Goal: Register for event/course

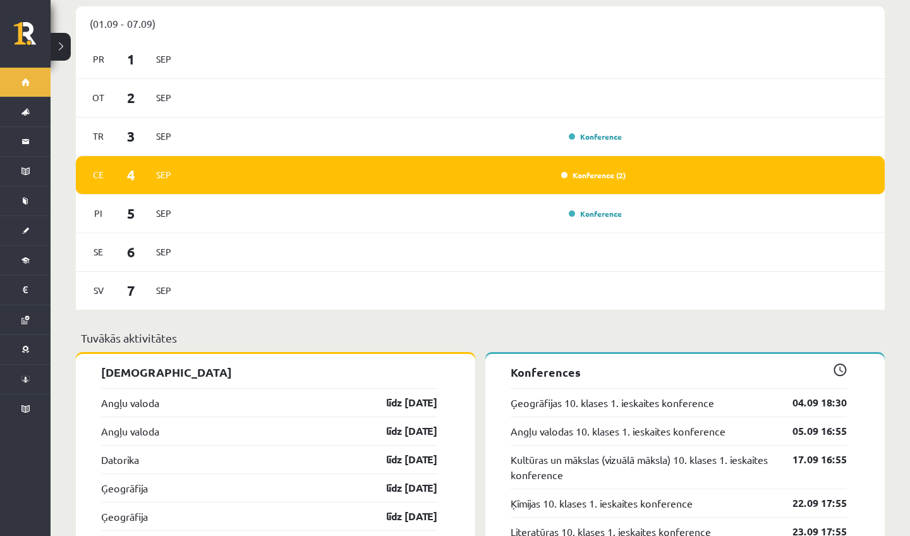
scroll to position [859, 0]
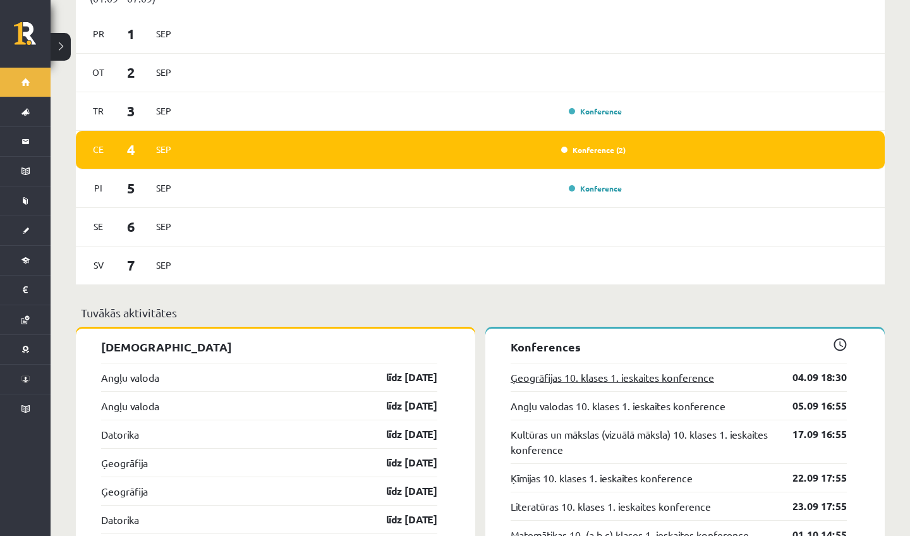
click at [670, 370] on link "Ģeogrāfijas 10. klases 1. ieskaites konference" at bounding box center [611, 377] width 203 height 15
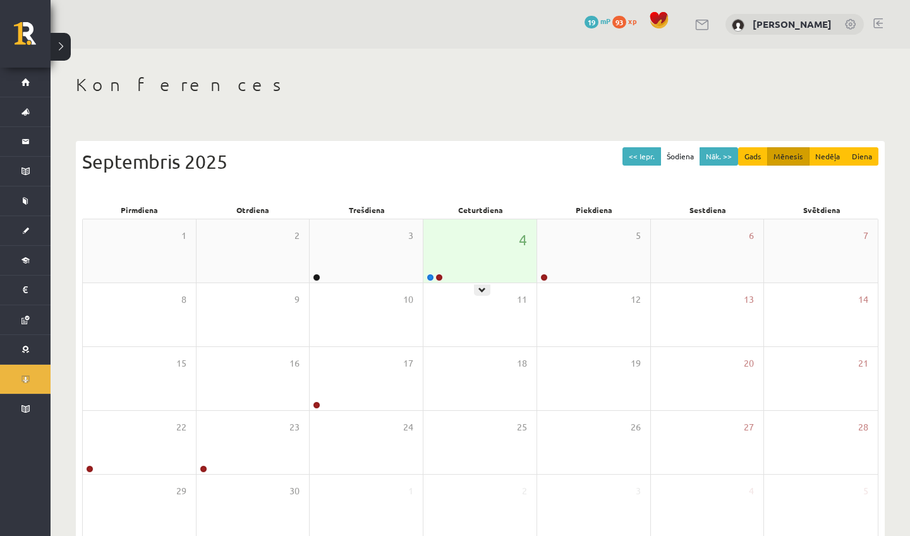
click at [477, 271] on div "4" at bounding box center [479, 250] width 113 height 63
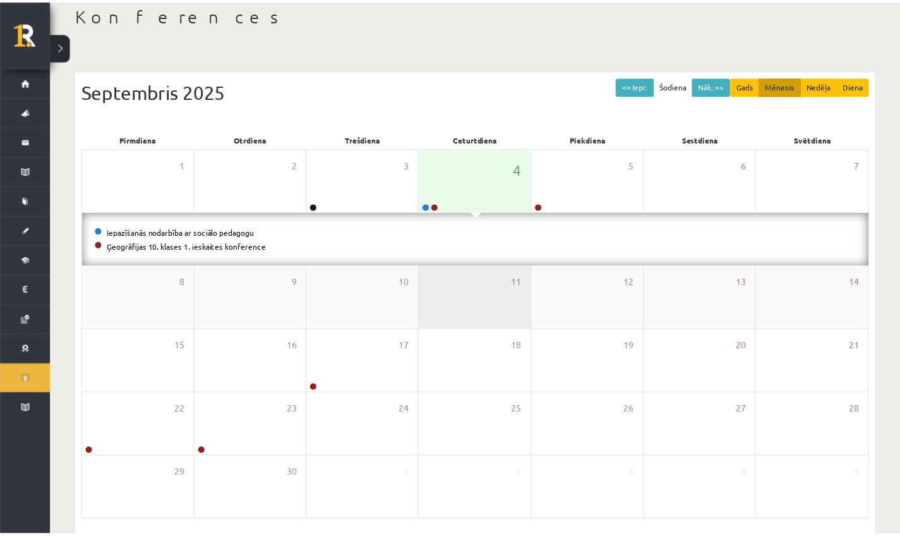
scroll to position [45, 0]
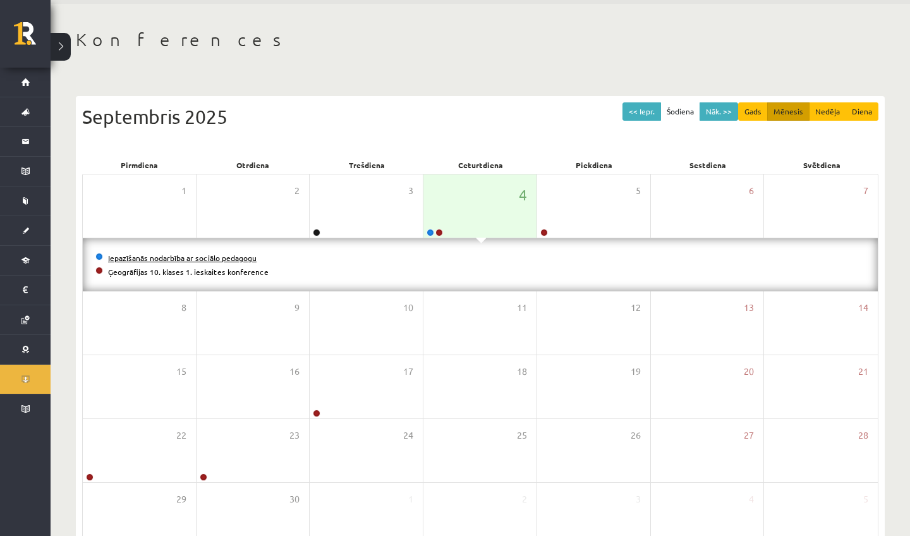
click at [239, 259] on link "Iepazīšanās nodarbība ar sociālo pedagogu" at bounding box center [182, 258] width 148 height 10
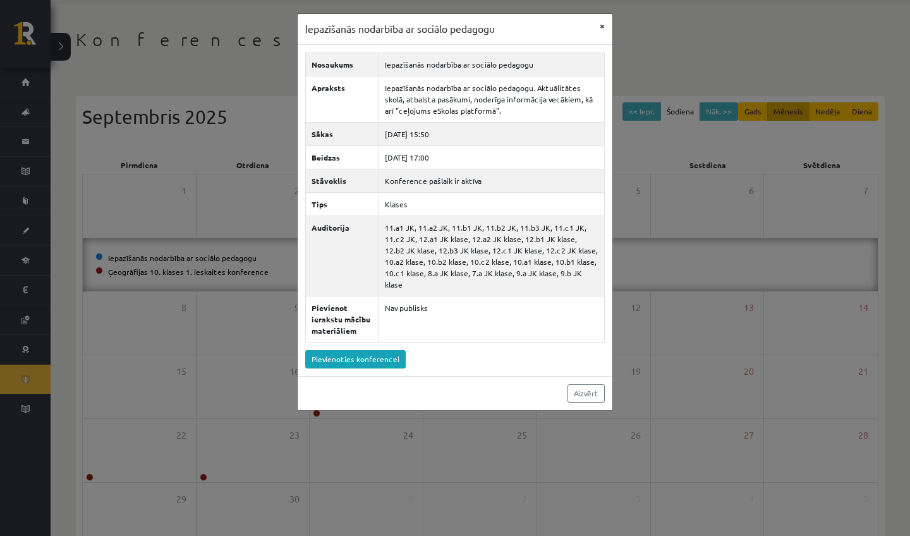
click at [599, 24] on button "×" at bounding box center [602, 26] width 20 height 24
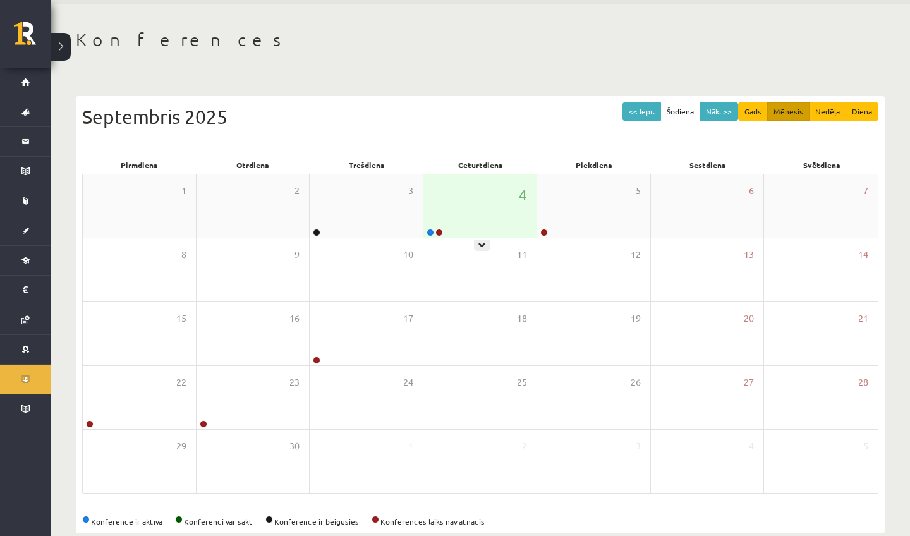
click at [483, 236] on div "4" at bounding box center [479, 205] width 113 height 63
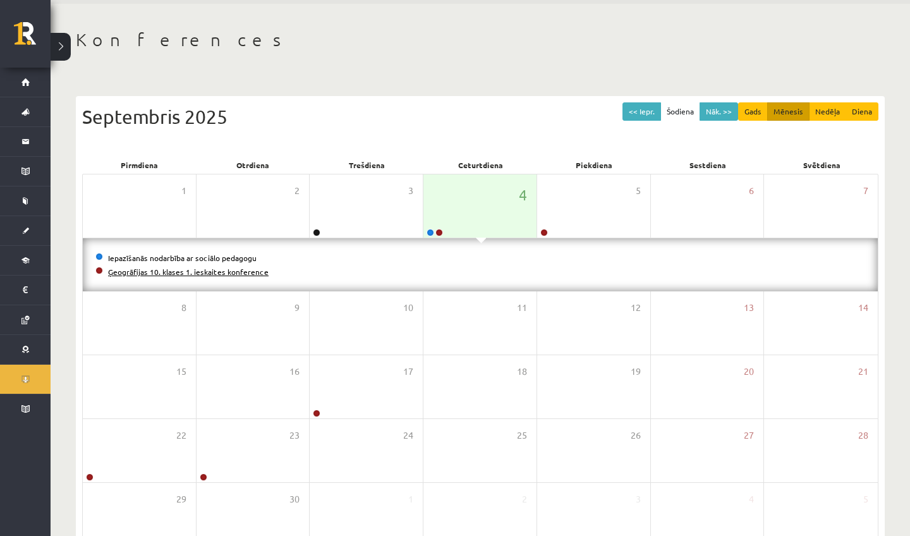
click at [238, 274] on link "Ģeogrāfijas 10. klases 1. ieskaites konference" at bounding box center [188, 272] width 160 height 10
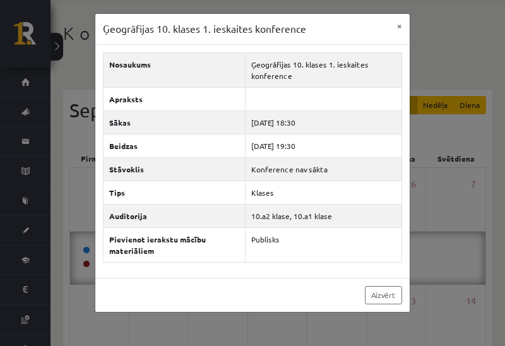
click at [127, 15] on div "Ģeogrāfijas 10. klases 1. ieskaites konference × Nosaukums Ģeogrāfijas 10. klas…" at bounding box center [252, 173] width 505 height 346
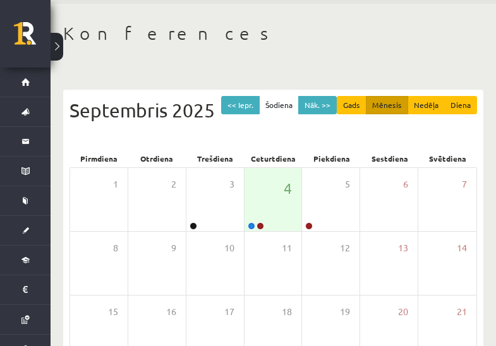
click at [289, 98] on button "Šodiena" at bounding box center [279, 105] width 40 height 18
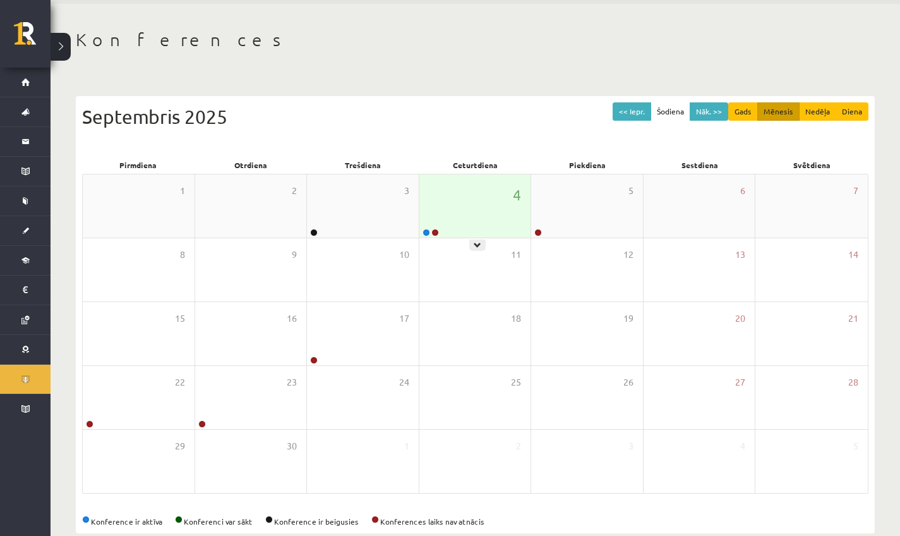
click at [437, 220] on div "4" at bounding box center [475, 205] width 112 height 63
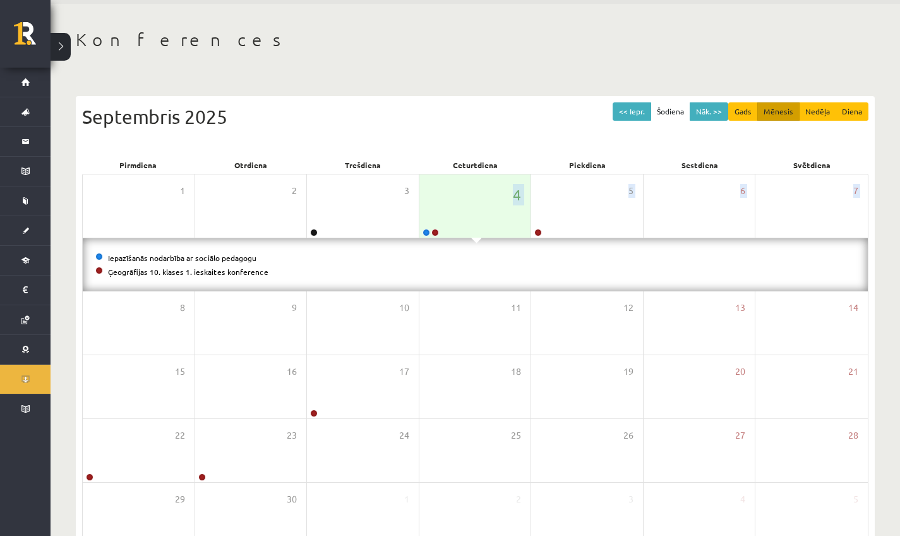
click at [508, 243] on div "1 2 3 4 5 6 7 Iepazīšanās nodarbība ar sociālo pedagogu Ģeogrāfijas 10. klases …" at bounding box center [475, 360] width 786 height 373
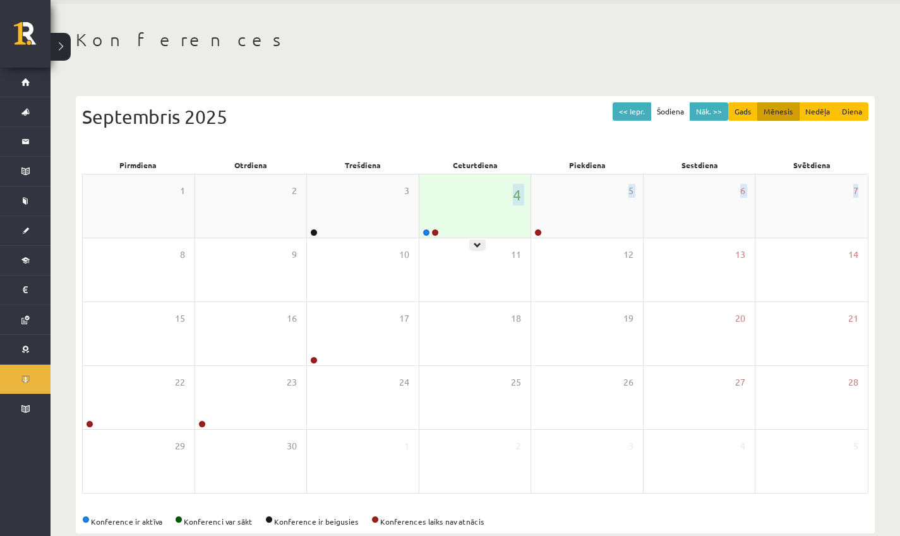
click at [490, 225] on div "4" at bounding box center [475, 205] width 112 height 63
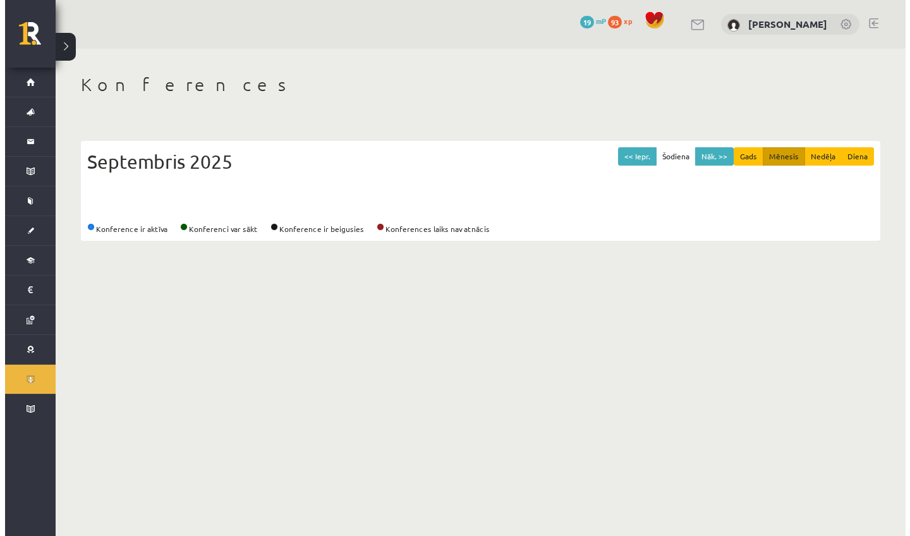
scroll to position [0, 0]
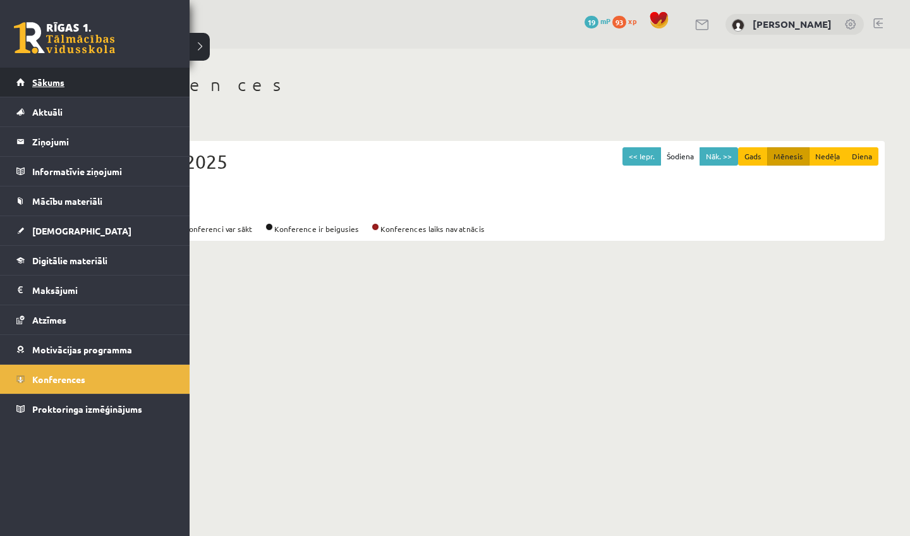
click at [42, 79] on span "Sākums" at bounding box center [48, 81] width 32 height 11
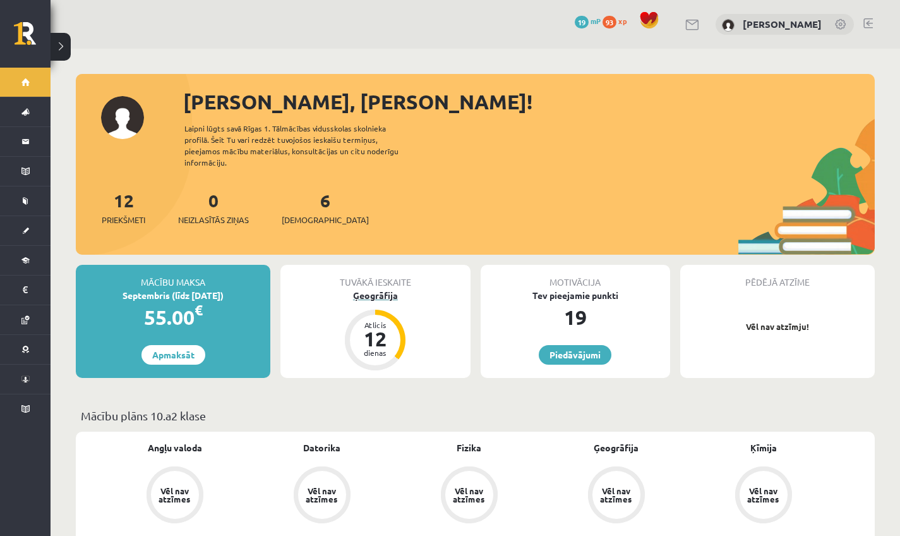
scroll to position [15, 0]
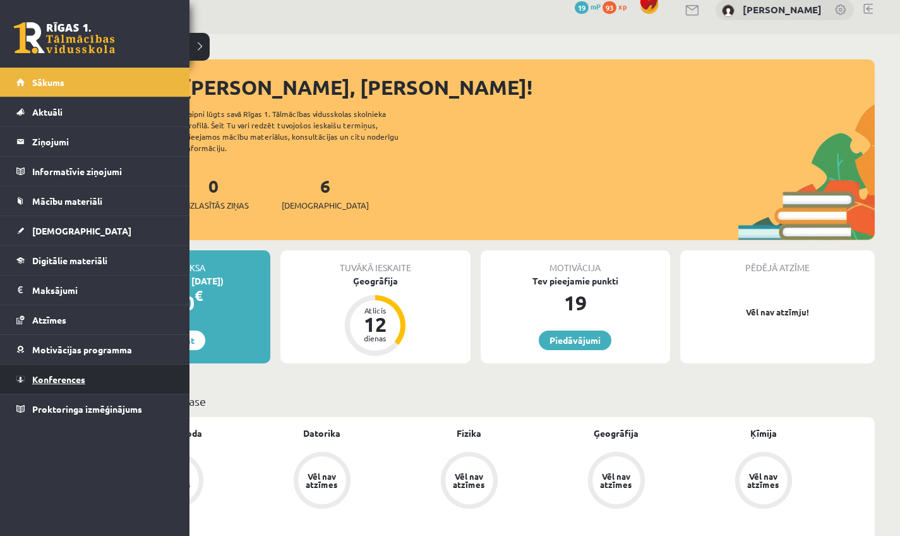
click at [52, 370] on link "Konferences" at bounding box center [94, 378] width 157 height 29
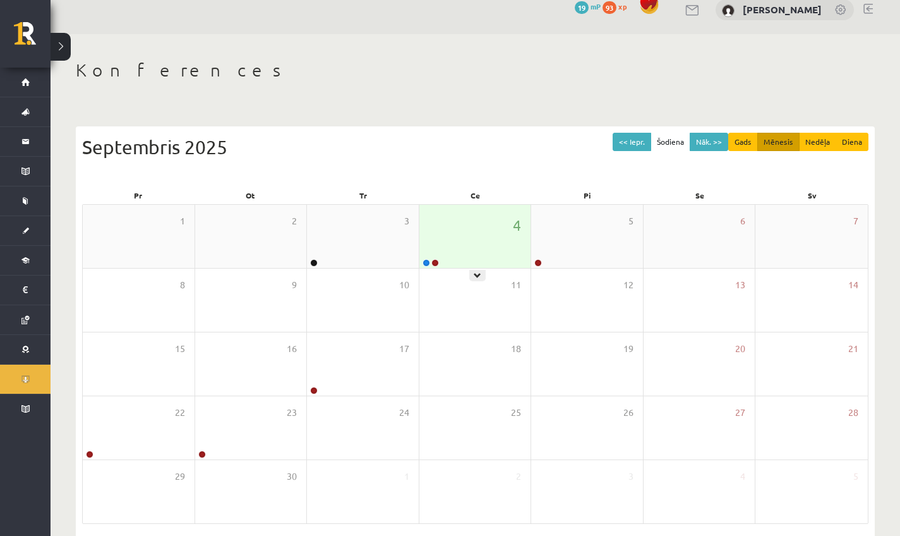
click at [483, 250] on div "4" at bounding box center [475, 236] width 112 height 63
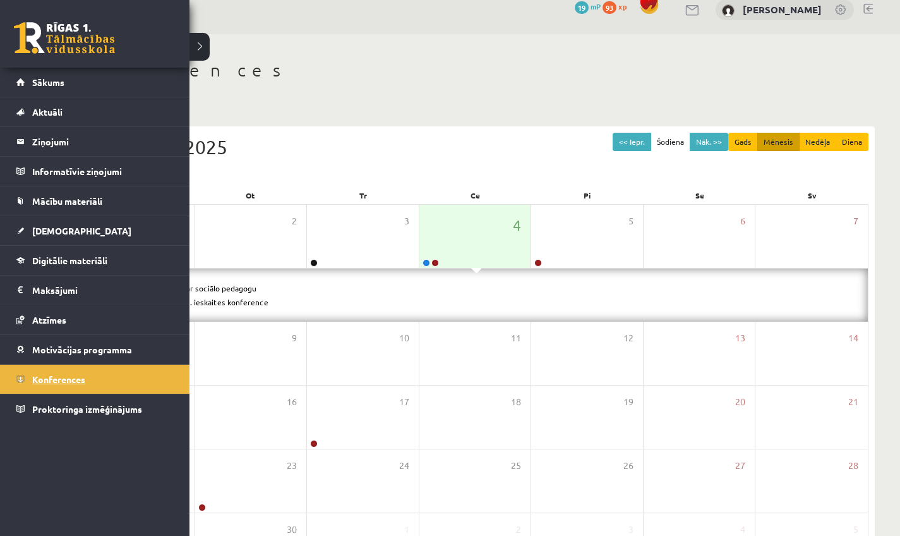
click at [35, 383] on span "Konferences" at bounding box center [58, 378] width 53 height 11
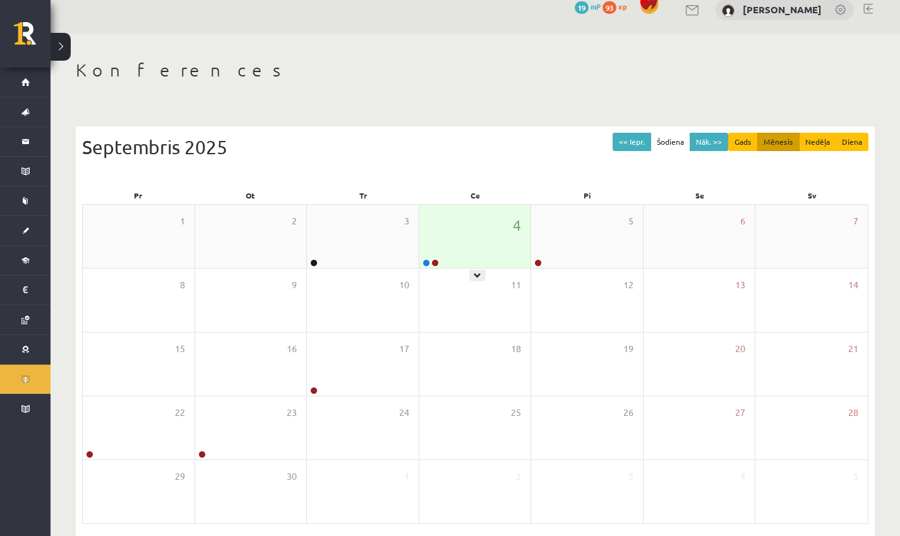
click at [437, 250] on div "4" at bounding box center [475, 236] width 112 height 63
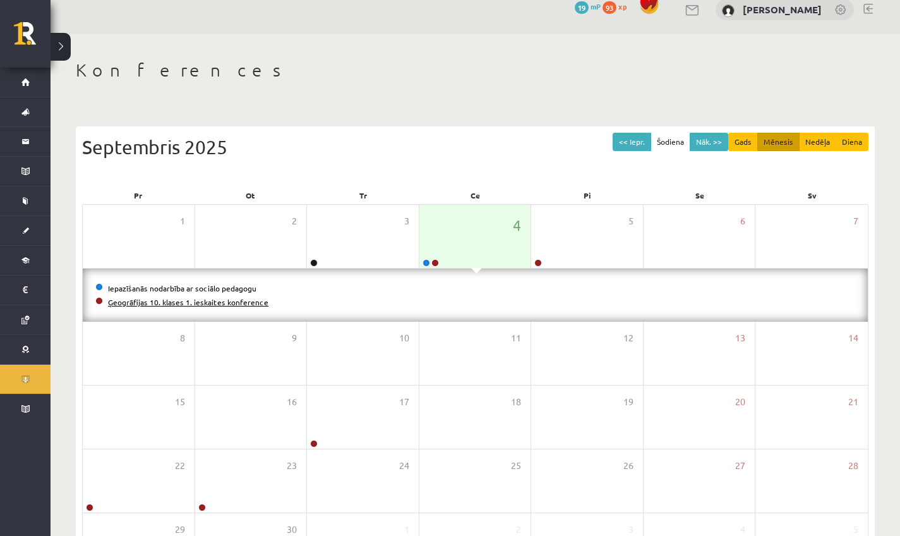
click at [232, 304] on link "Ģeogrāfijas 10. klases 1. ieskaites konference" at bounding box center [188, 302] width 160 height 10
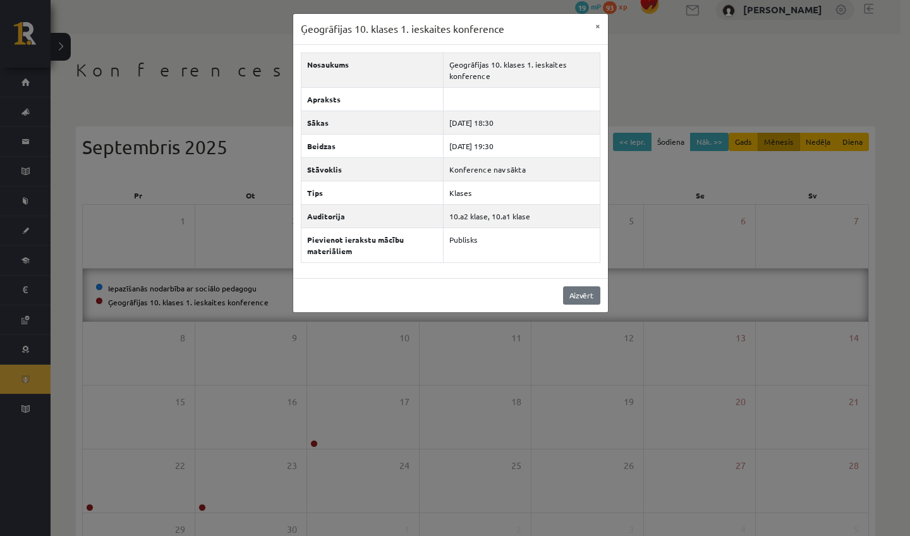
click at [586, 302] on link "Aizvērt" at bounding box center [581, 295] width 37 height 18
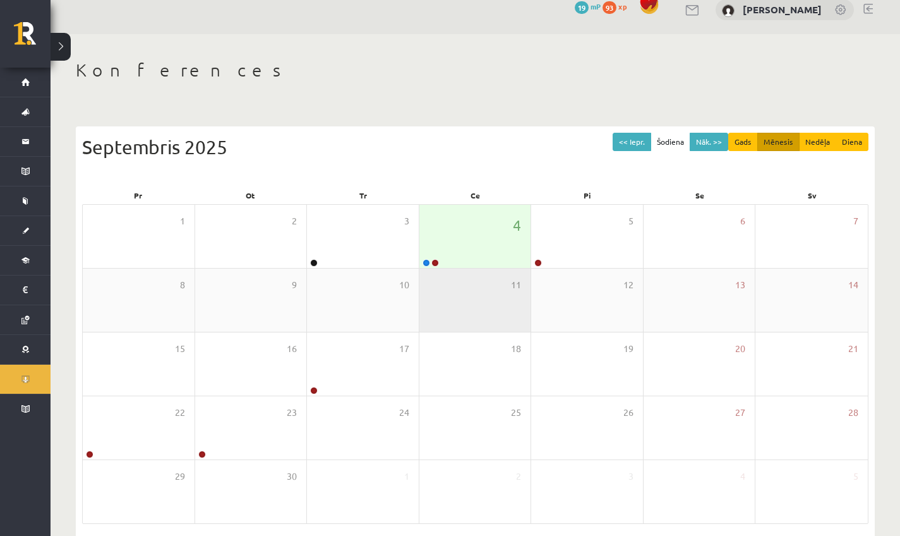
click at [487, 270] on div "11" at bounding box center [475, 299] width 112 height 63
click at [463, 247] on div "4" at bounding box center [475, 236] width 112 height 63
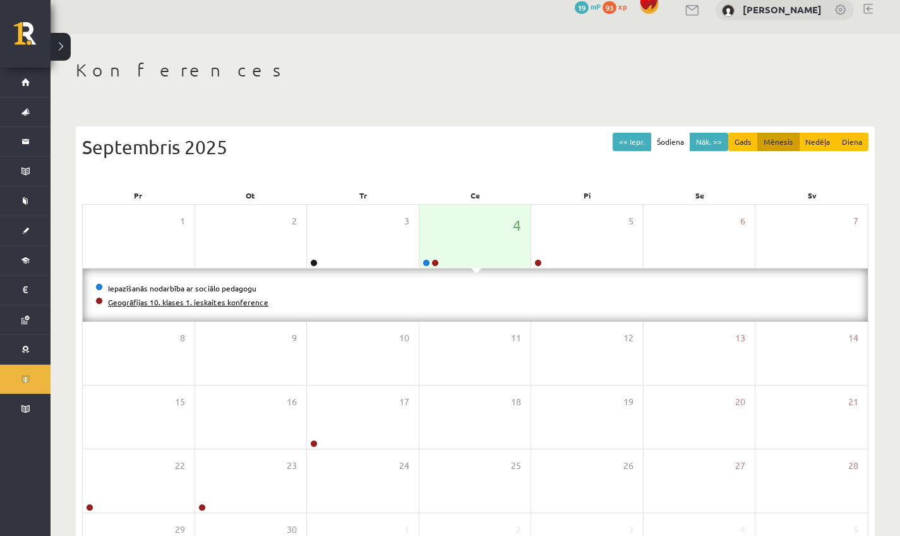
click at [220, 304] on link "Ģeogrāfijas 10. klases 1. ieskaites konference" at bounding box center [188, 302] width 160 height 10
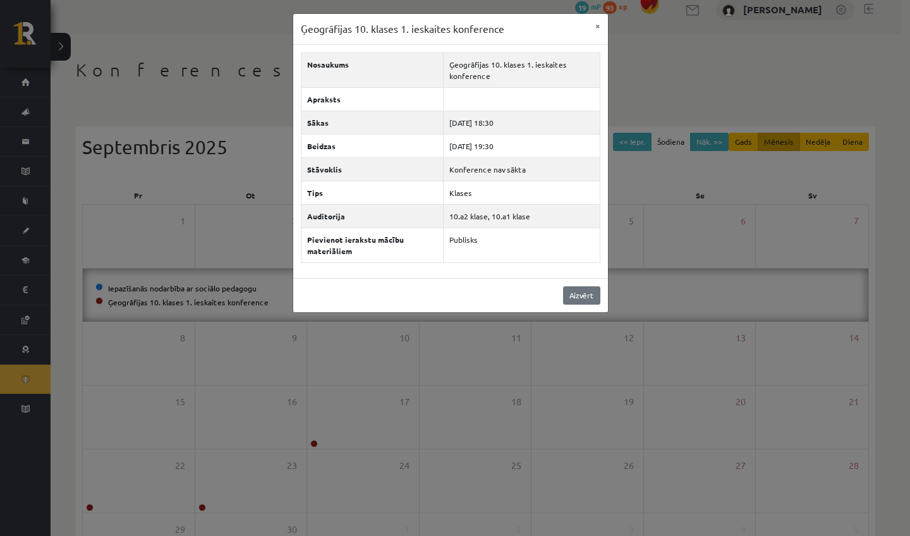
click at [581, 298] on link "Aizvērt" at bounding box center [581, 295] width 37 height 18
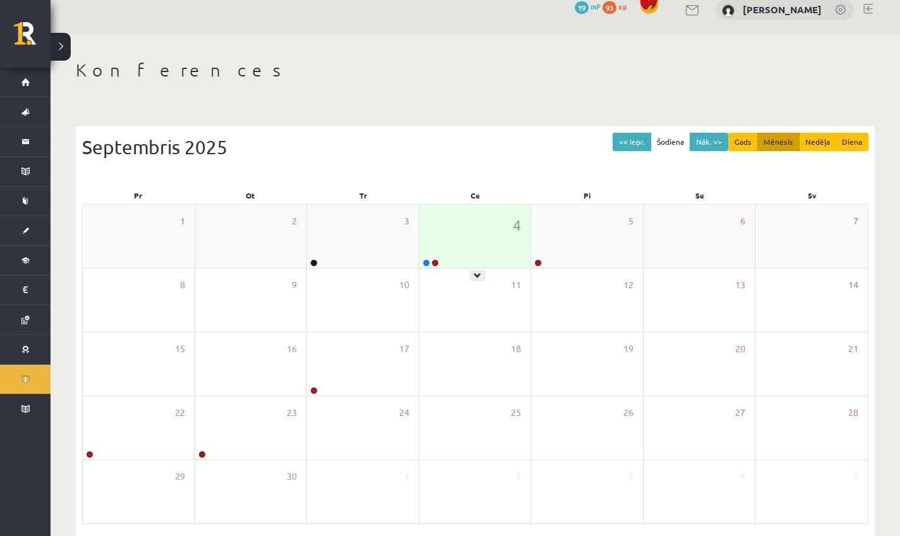
click at [445, 229] on div "4" at bounding box center [475, 236] width 112 height 63
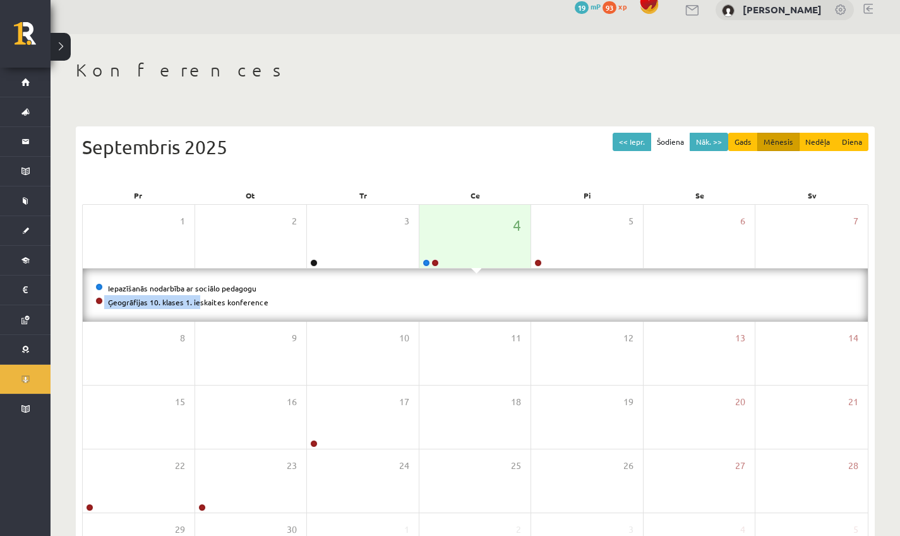
click at [183, 294] on ul "Iepazīšanās nodarbība ar sociālo pedagogu Ģeogrāfijas 10. klases 1. ieskaites k…" at bounding box center [475, 295] width 760 height 28
click at [186, 302] on link "Ģeogrāfijas 10. klases 1. ieskaites konference" at bounding box center [188, 302] width 160 height 10
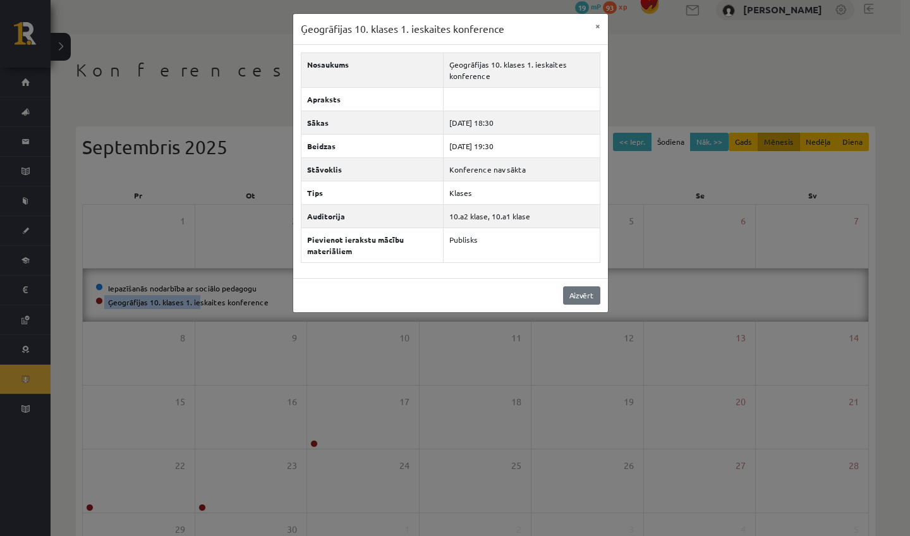
click at [580, 295] on link "Aizvērt" at bounding box center [581, 295] width 37 height 18
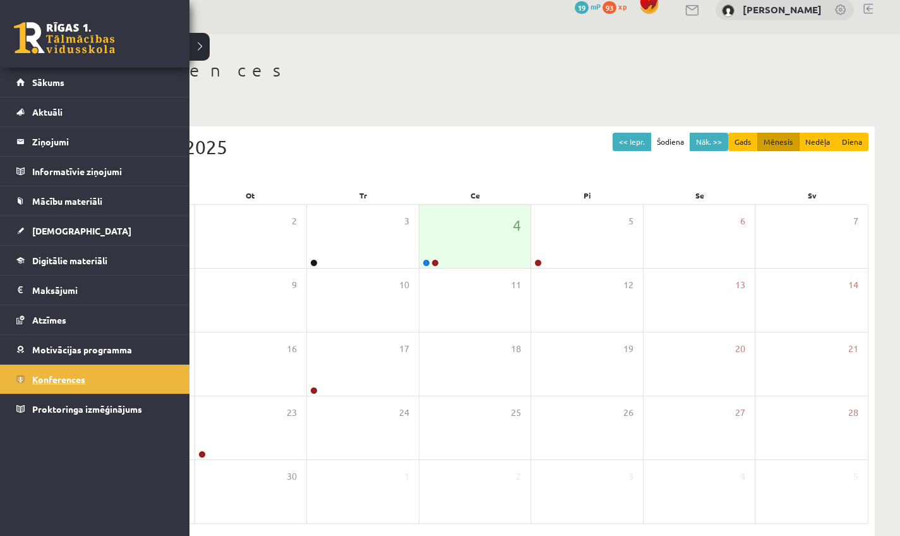
click at [44, 371] on link "Konferences" at bounding box center [94, 378] width 157 height 29
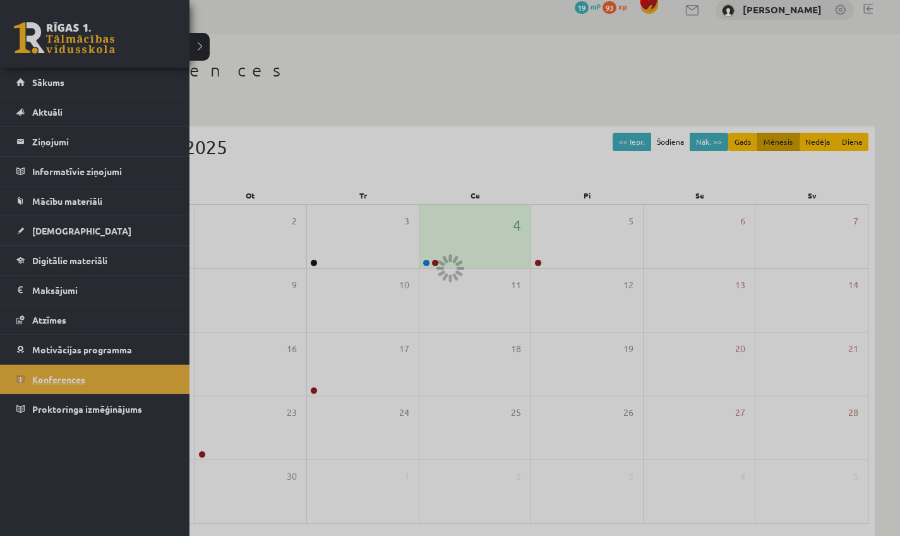
click at [44, 371] on div at bounding box center [450, 268] width 900 height 536
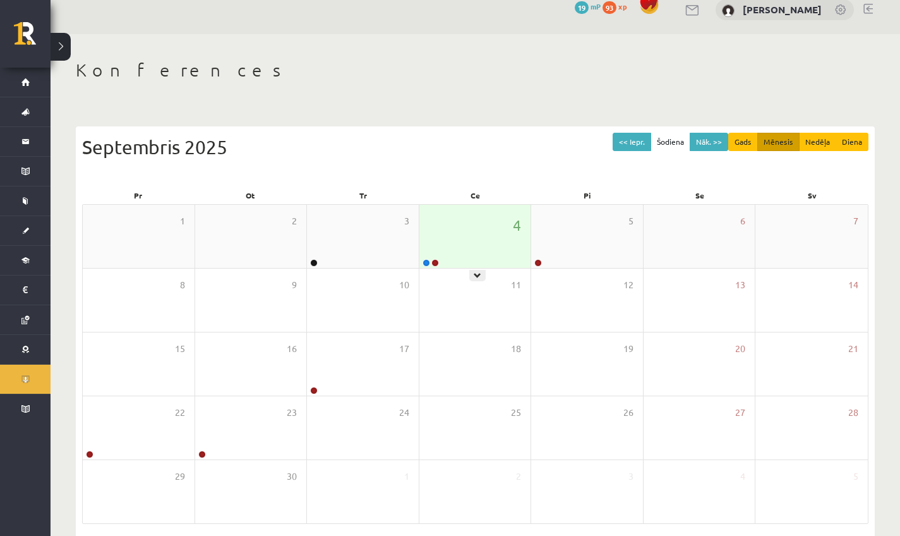
click at [435, 248] on div "4" at bounding box center [475, 236] width 112 height 63
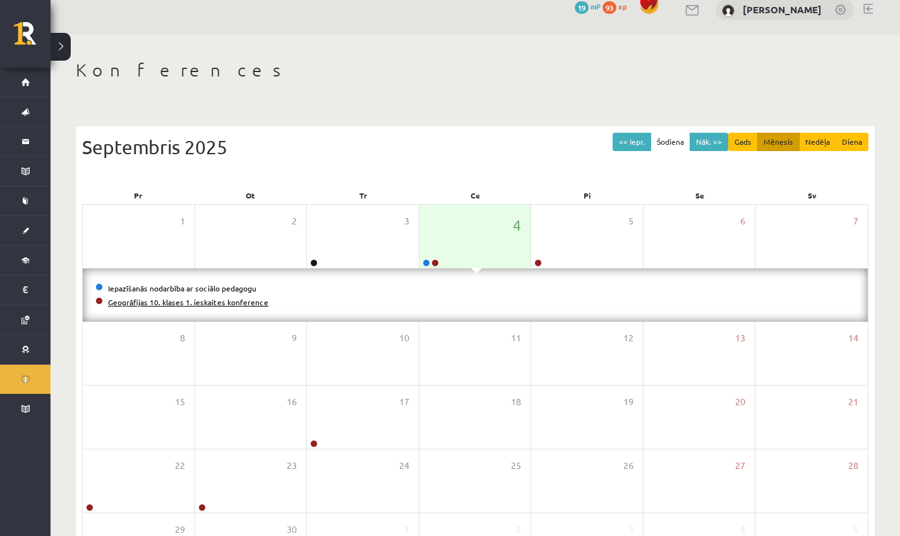
click at [227, 302] on link "Ģeogrāfijas 10. klases 1. ieskaites konference" at bounding box center [188, 302] width 160 height 10
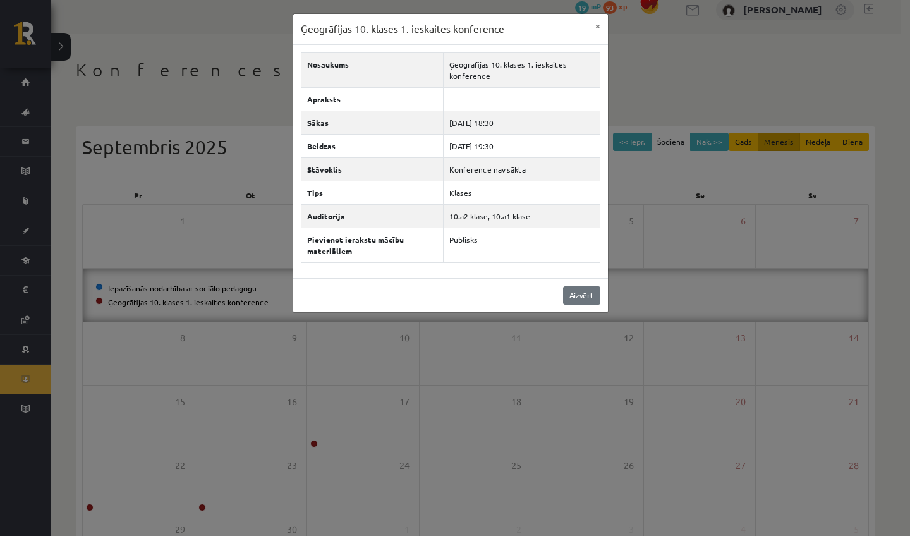
click at [591, 292] on link "Aizvērt" at bounding box center [581, 295] width 37 height 18
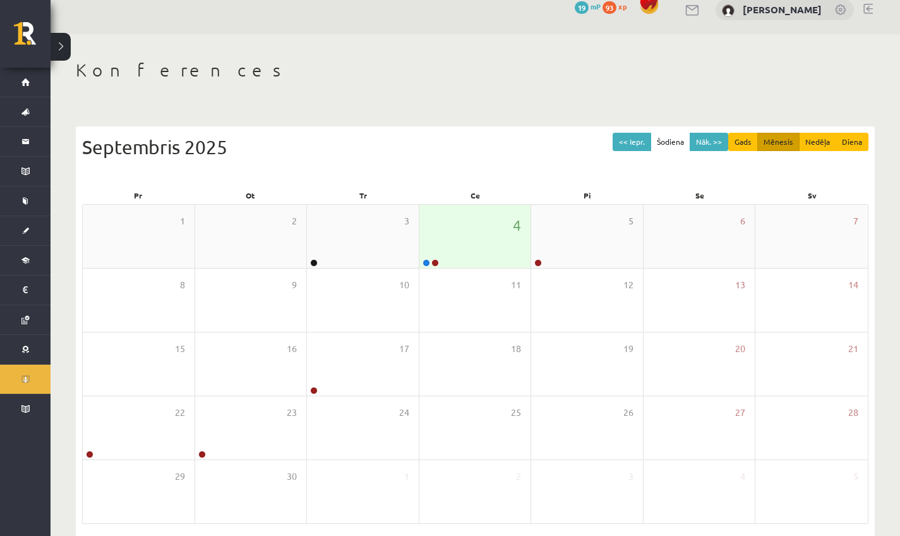
click at [470, 249] on div "4" at bounding box center [475, 236] width 112 height 63
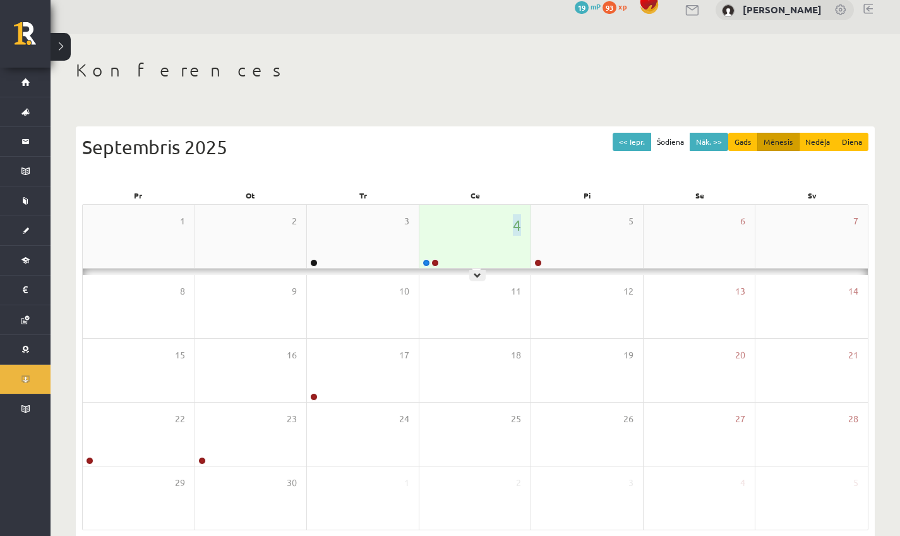
click at [470, 249] on div "4" at bounding box center [475, 236] width 112 height 63
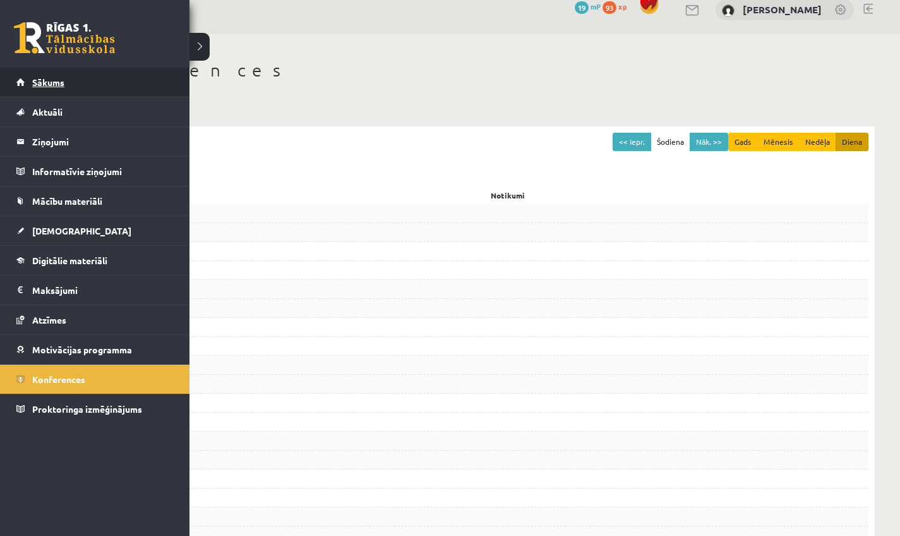
click at [39, 82] on span "Sākums" at bounding box center [48, 81] width 32 height 11
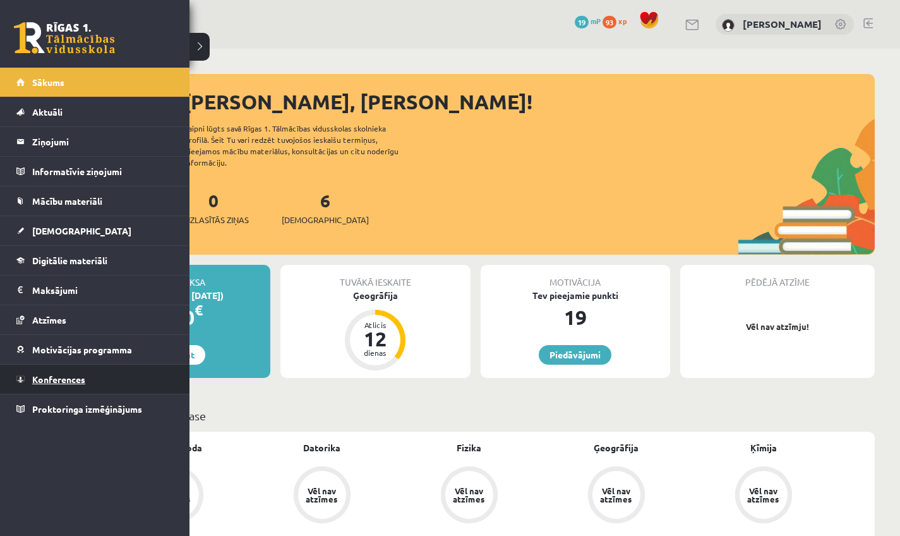
click at [33, 381] on span "Konferences" at bounding box center [58, 378] width 53 height 11
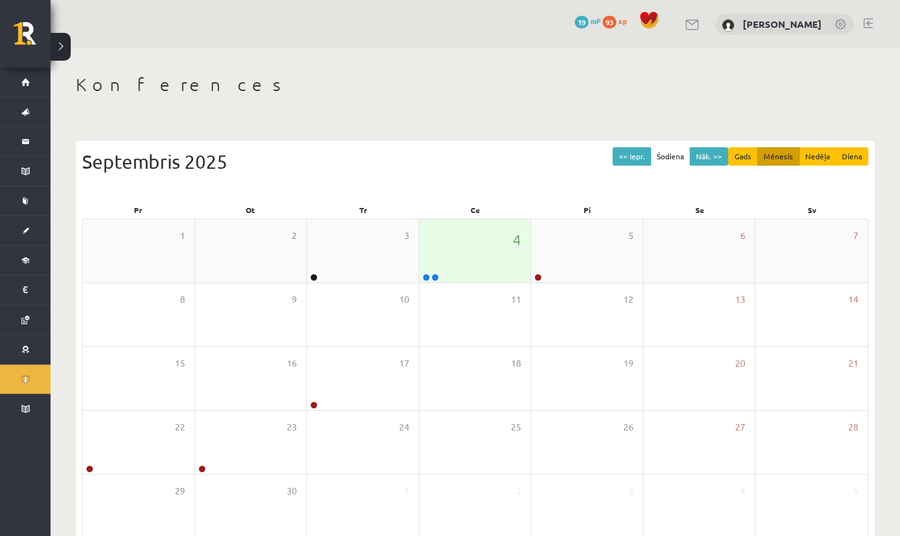
click at [460, 266] on div "4" at bounding box center [475, 250] width 112 height 63
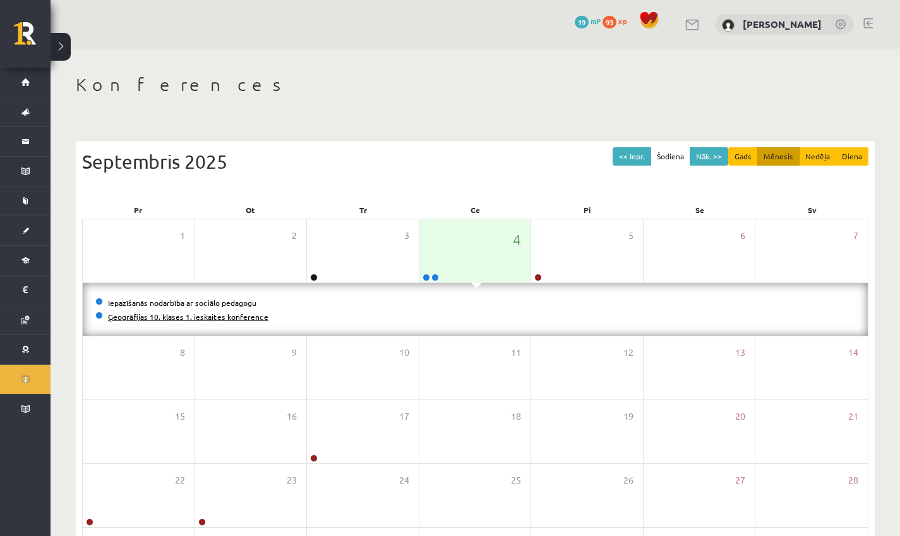
click at [237, 315] on link "Ģeogrāfijas 10. klases 1. ieskaites konference" at bounding box center [188, 316] width 160 height 10
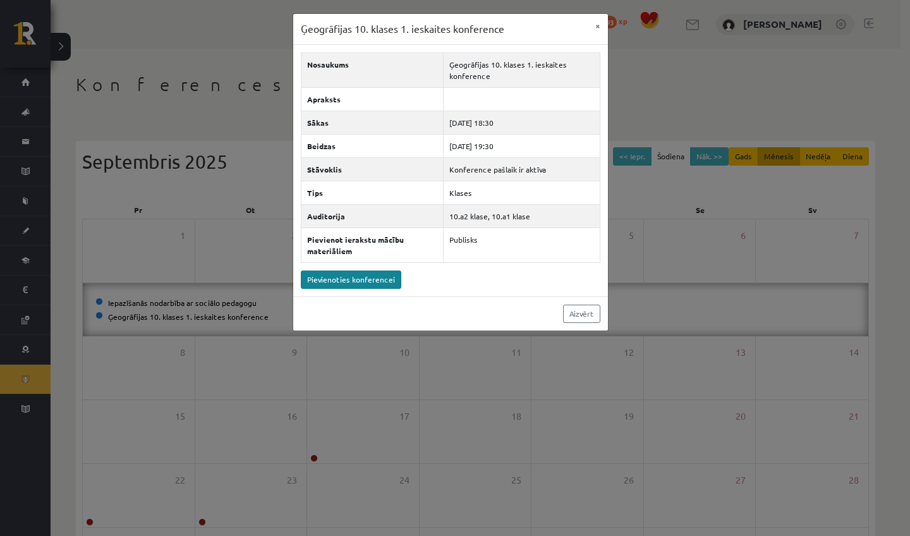
click at [363, 277] on link "Pievienoties konferencei" at bounding box center [351, 279] width 100 height 18
